Goal: Use online tool/utility: Utilize a website feature to perform a specific function

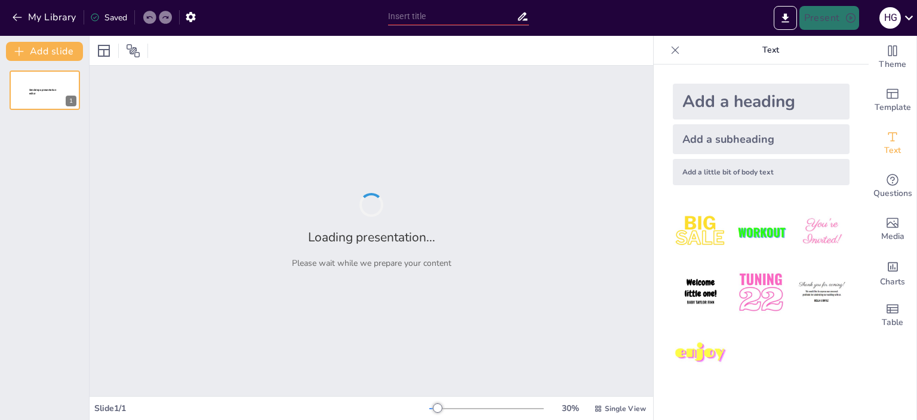
type input "Optimizing Workforce Management: Insights on Geneses and Adherence"
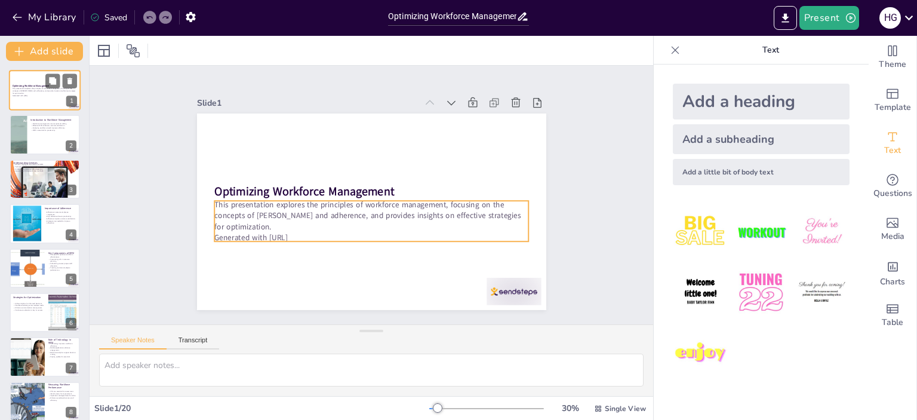
click at [31, 95] on p "Generated with [URL]" at bounding box center [45, 95] width 64 height 2
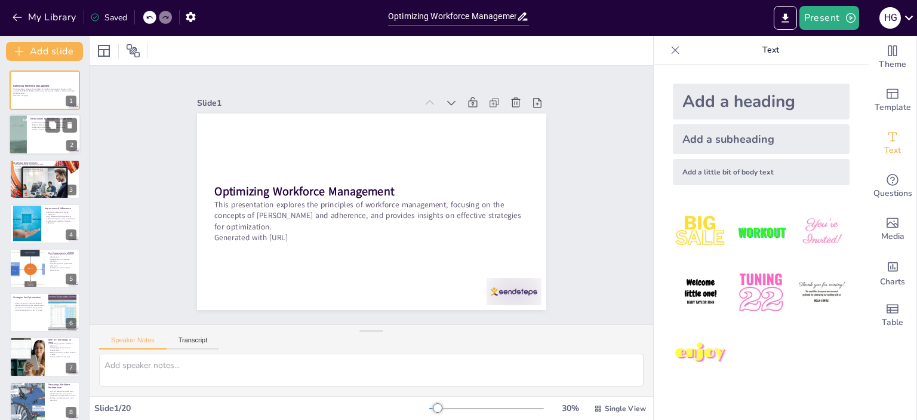
click at [38, 130] on p "WFM is essential for productivity." at bounding box center [53, 129] width 47 height 2
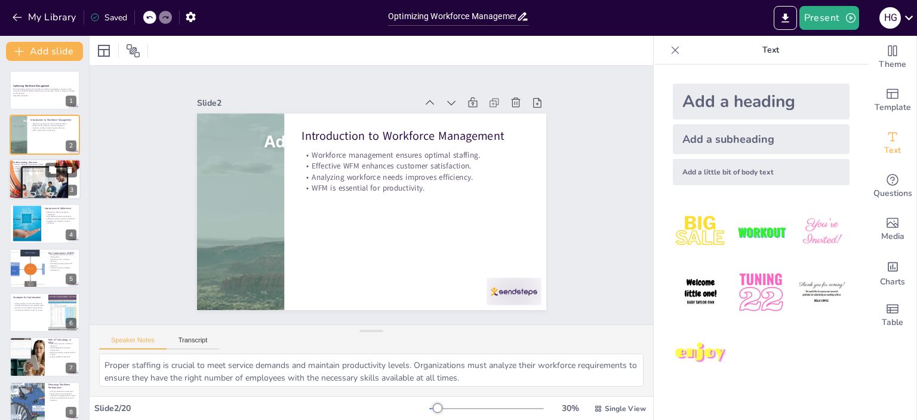
click at [41, 179] on div at bounding box center [45, 179] width 72 height 41
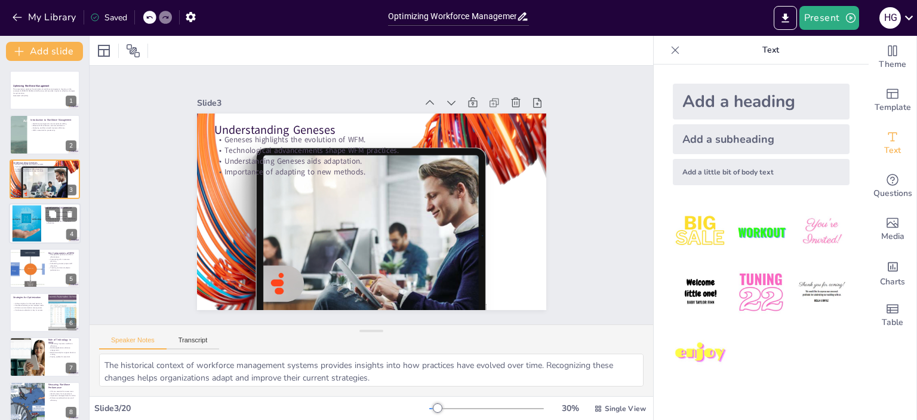
click at [48, 235] on div at bounding box center [45, 223] width 72 height 41
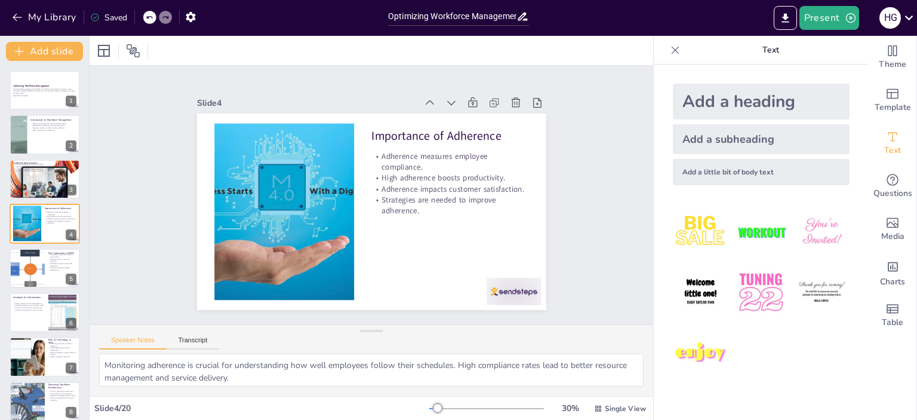
click at [29, 276] on div at bounding box center [26, 268] width 61 height 41
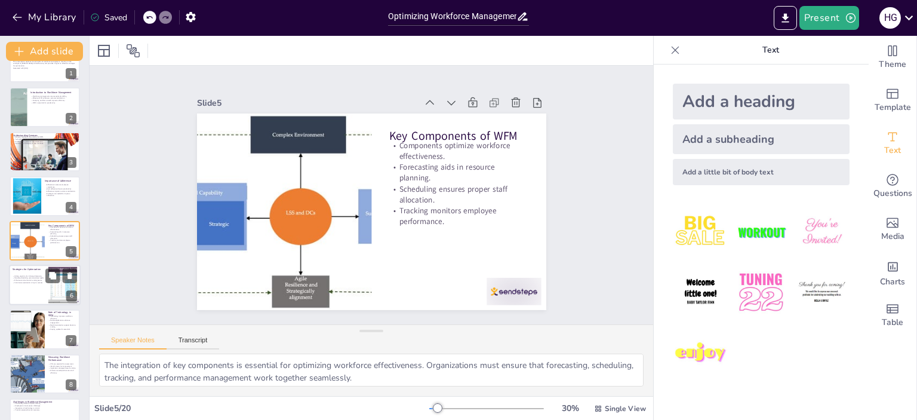
click at [35, 297] on div at bounding box center [45, 284] width 72 height 41
type textarea "Leveraging analytics provides organizations with valuable insights into workfor…"
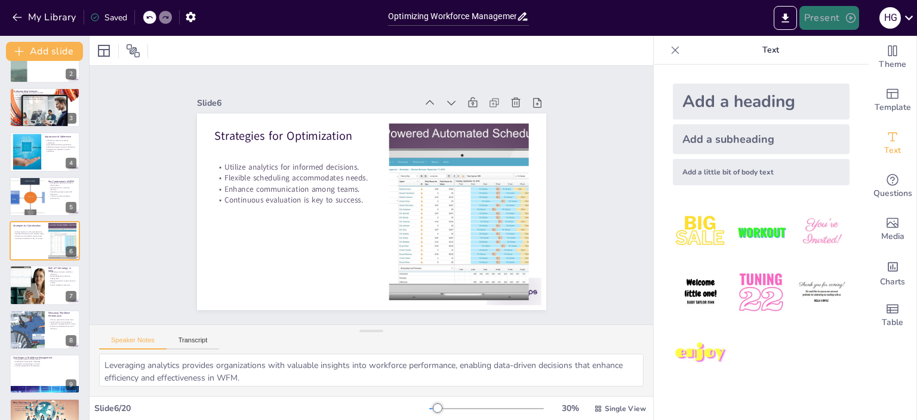
click at [833, 16] on button "Present" at bounding box center [829, 18] width 60 height 24
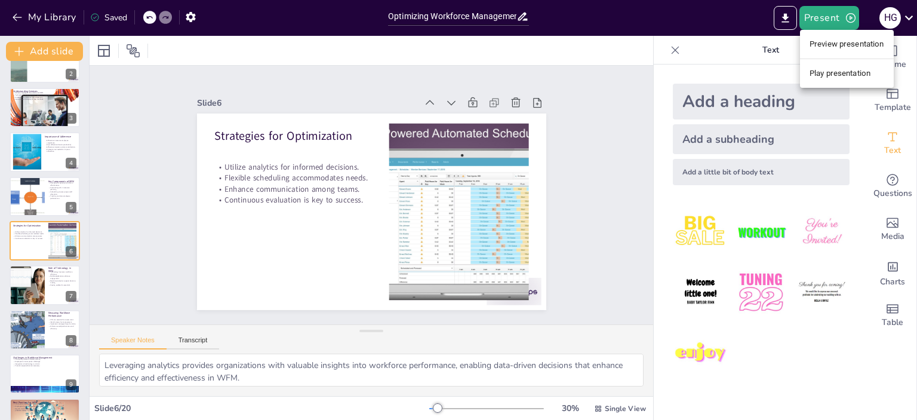
click at [828, 50] on li "Preview presentation" at bounding box center [847, 44] width 94 height 19
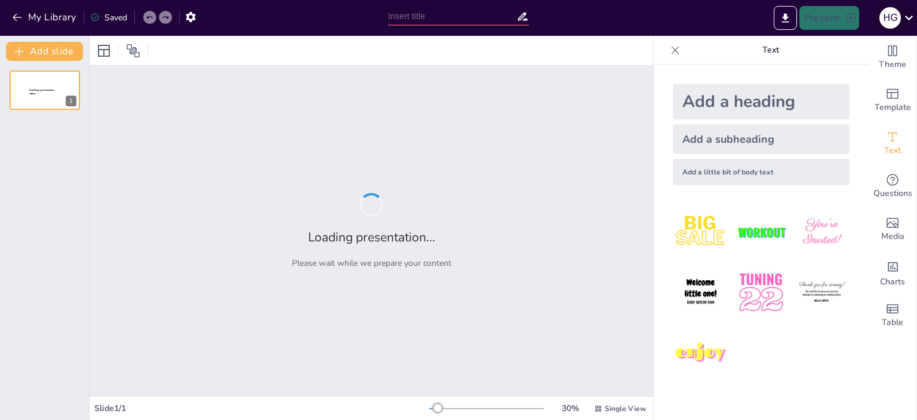
type input "Optimizing Workforce Management: Insights on Geneses and Adherence"
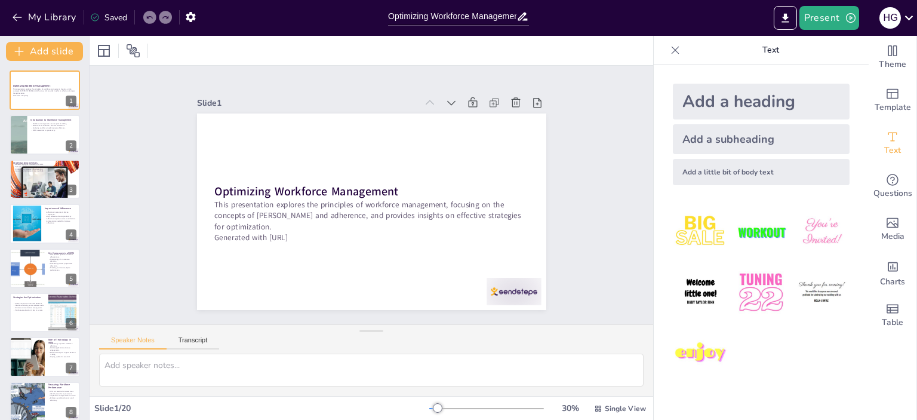
click at [686, 355] on img at bounding box center [701, 353] width 56 height 56
